Goal: Check status: Check status

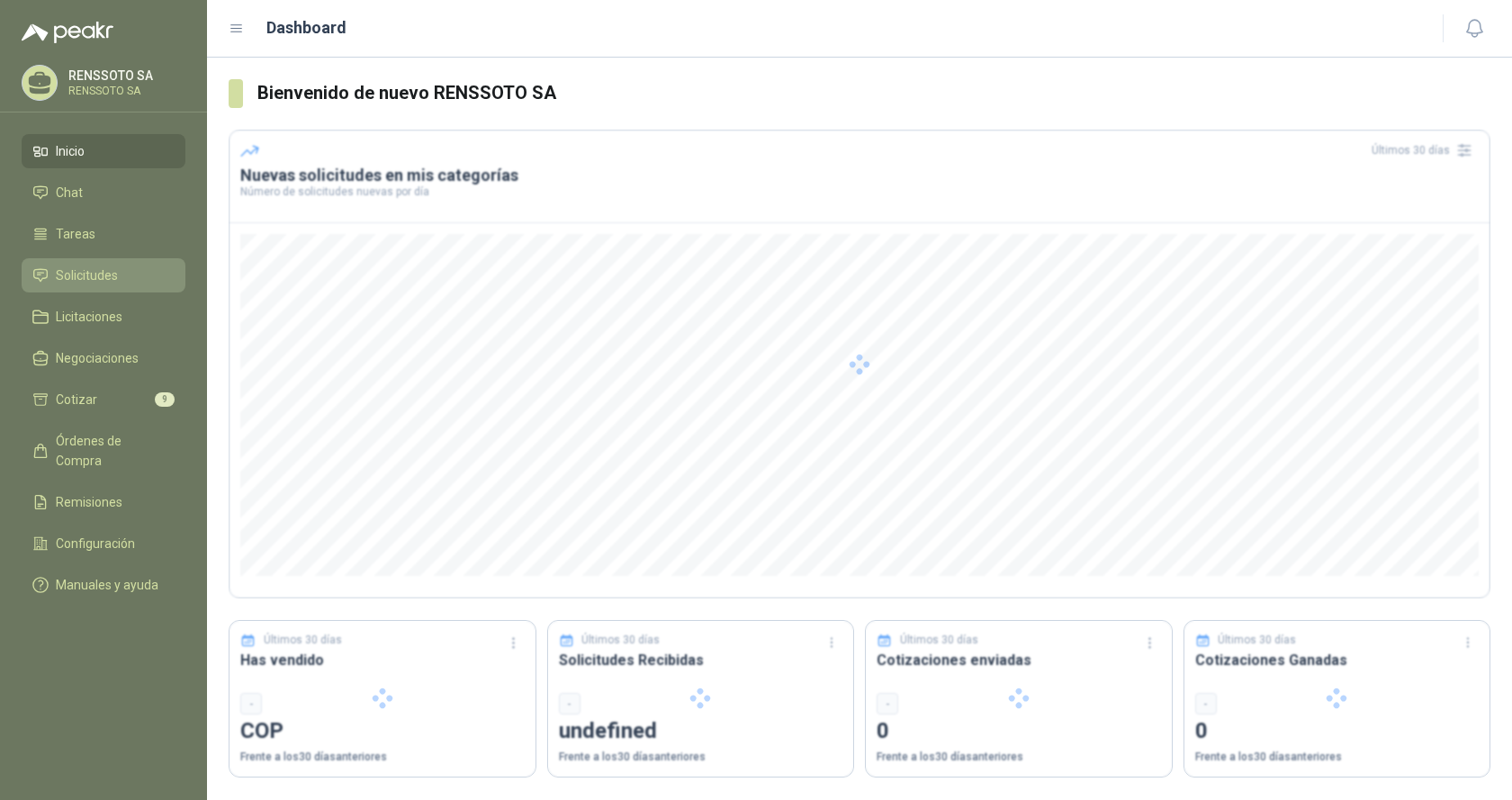
click at [79, 272] on span "Solicitudes" at bounding box center [87, 275] width 62 height 20
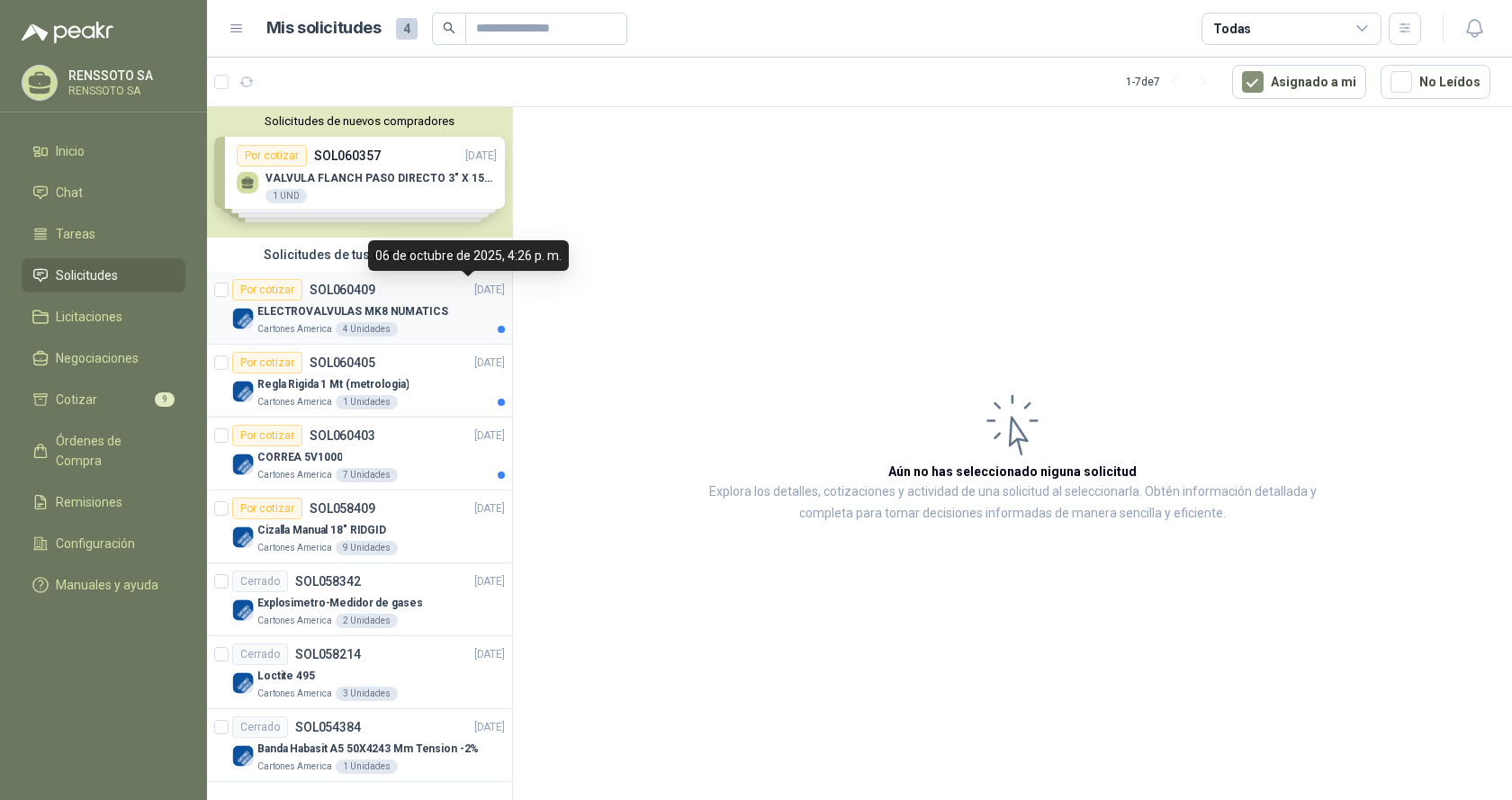
click at [475, 285] on p "[DATE]" at bounding box center [490, 290] width 31 height 17
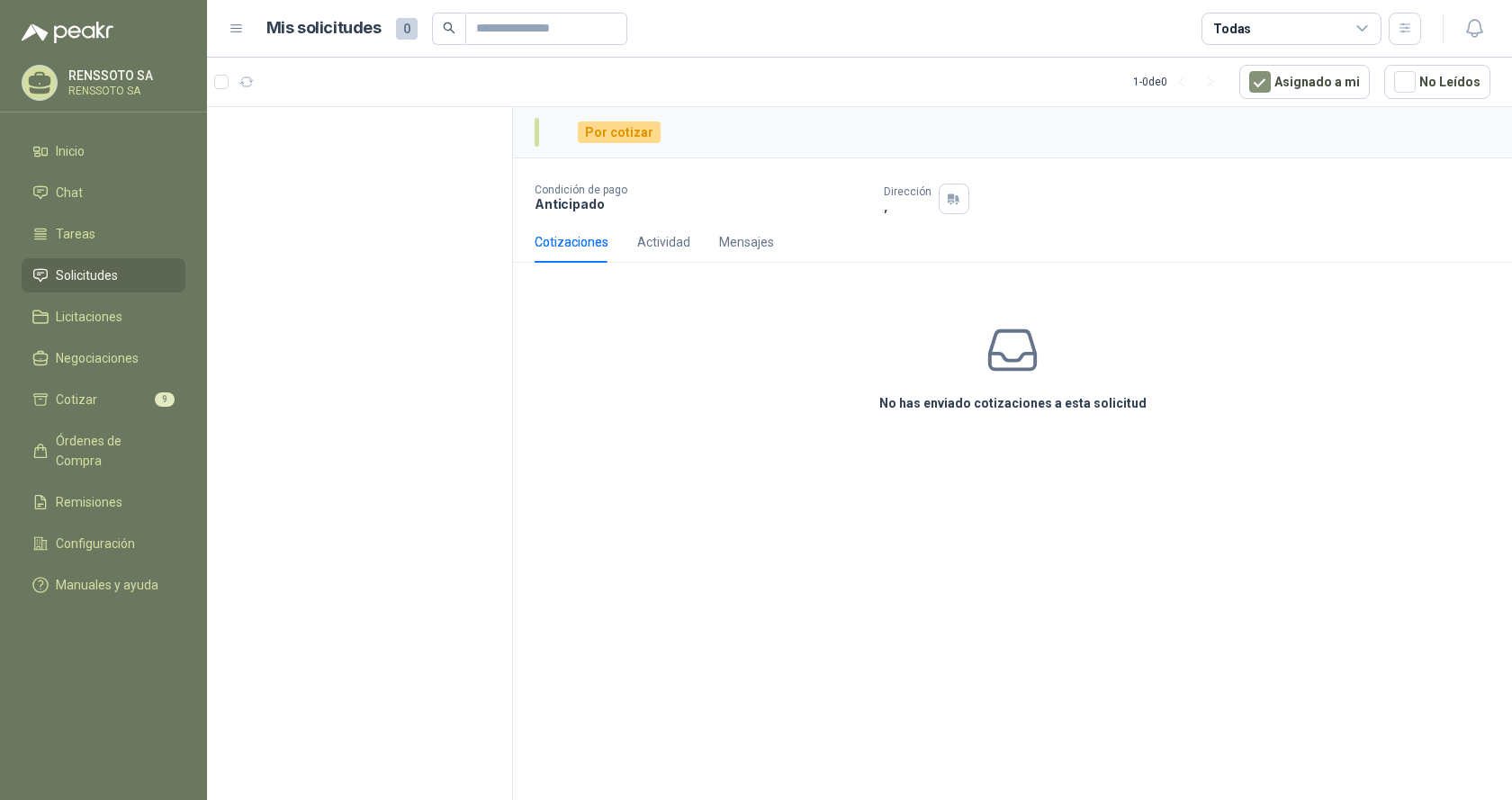
click at [80, 270] on span "Solicitudes" at bounding box center [87, 275] width 62 height 20
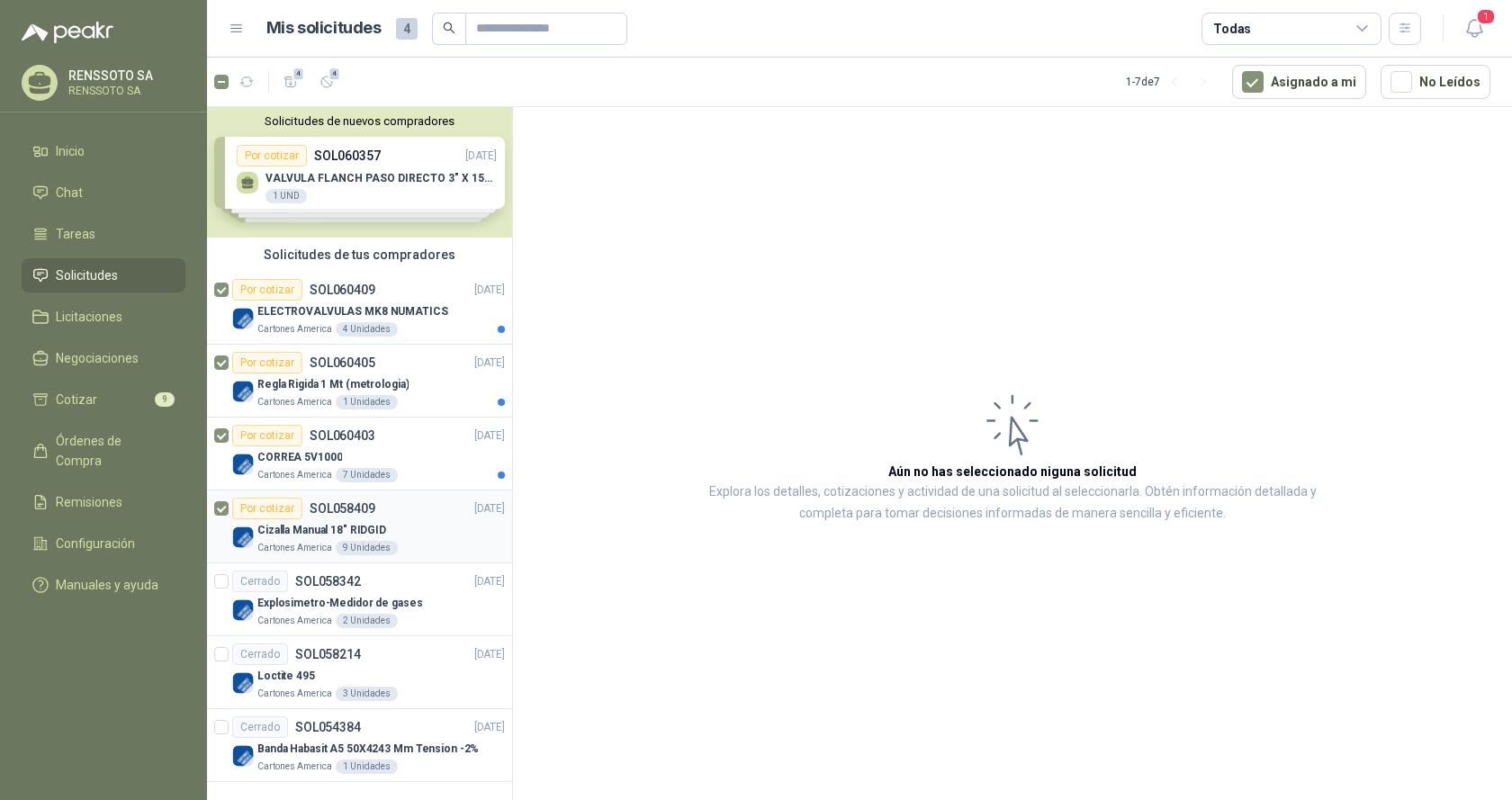
scroll to position [1, 0]
click at [328, 81] on icon "button" at bounding box center [327, 83] width 15 height 15
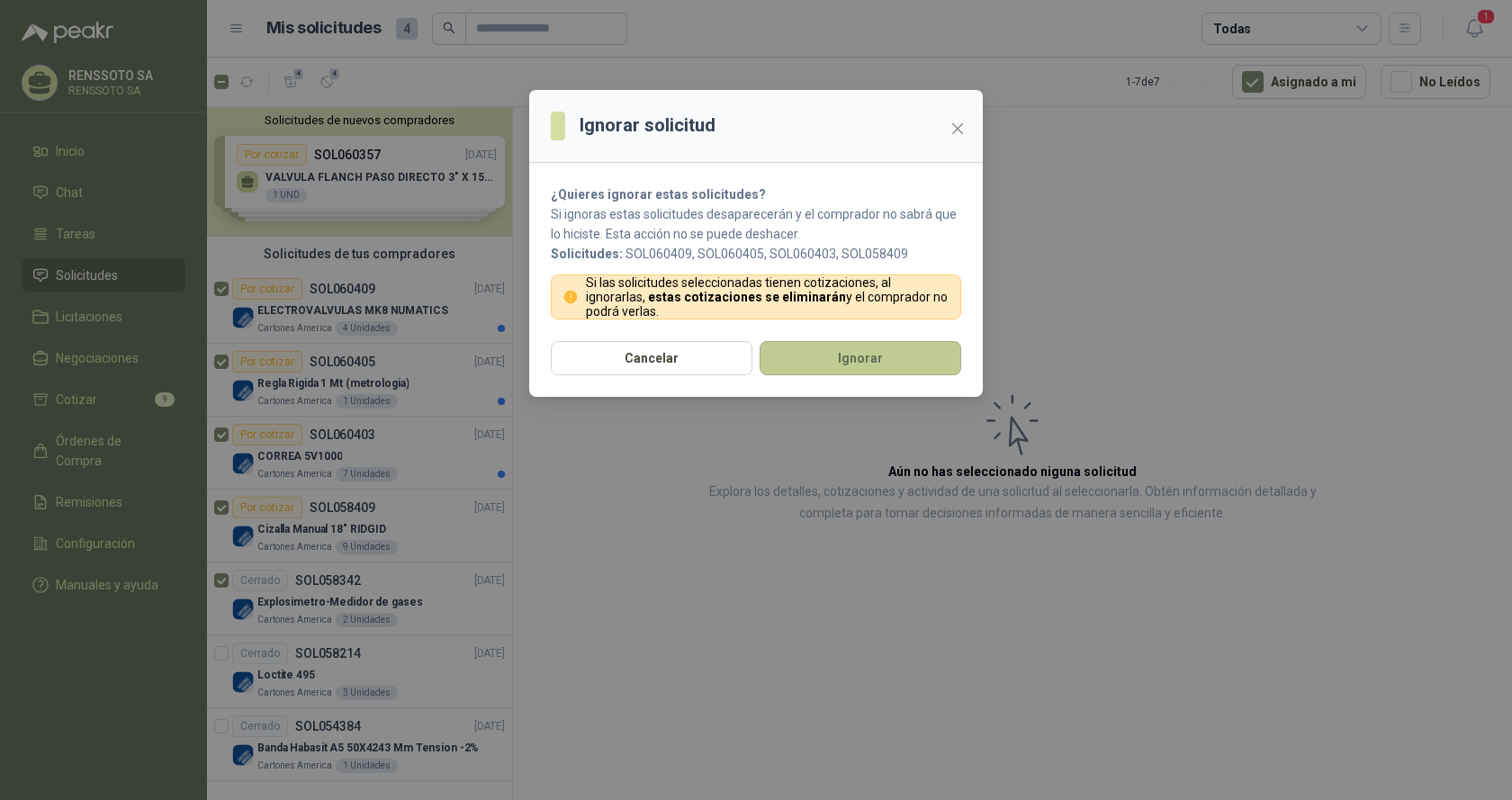
click at [839, 347] on button "Ignorar" at bounding box center [860, 358] width 202 height 34
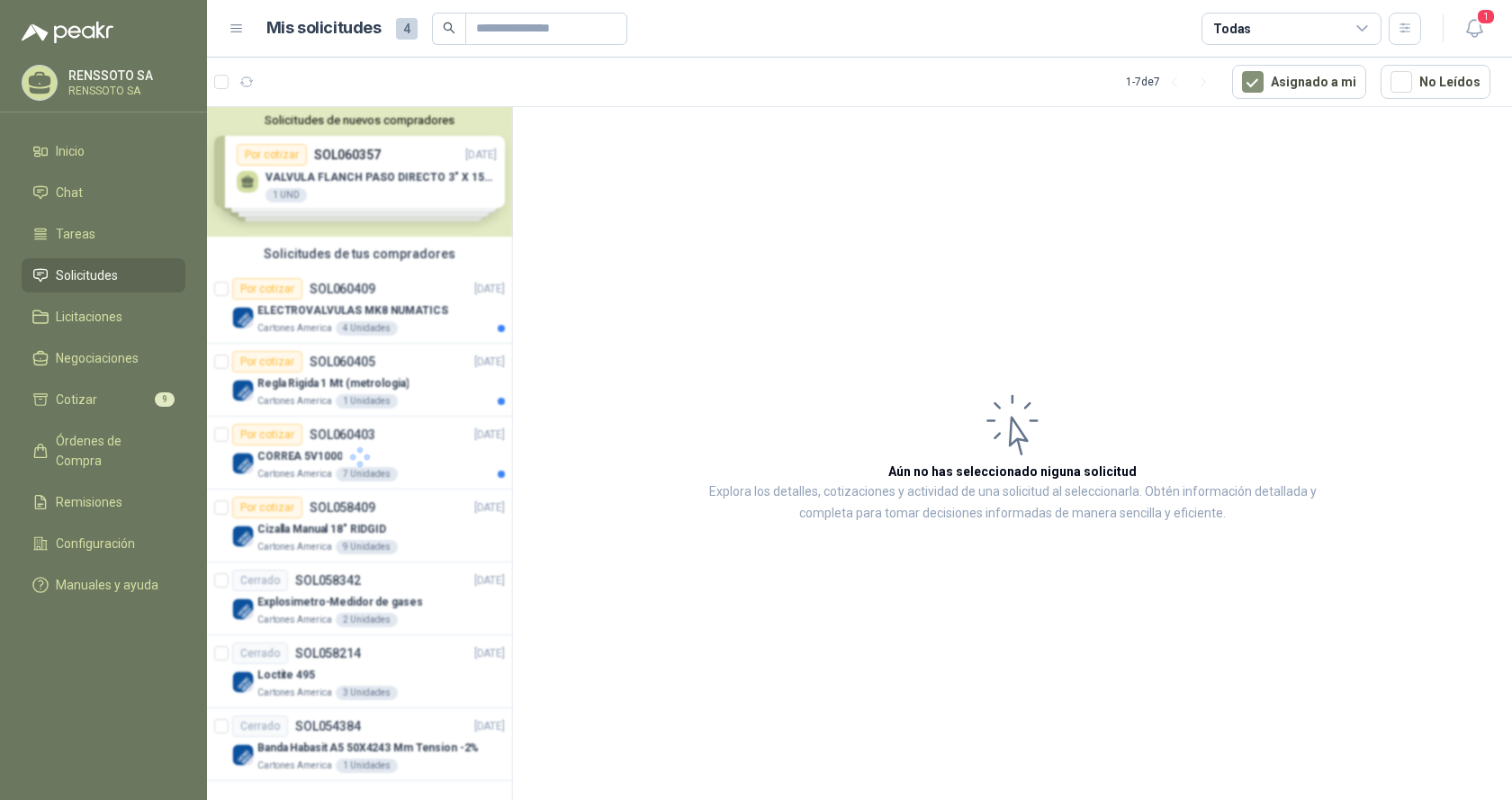
scroll to position [0, 0]
